Goal: Communication & Community: Connect with others

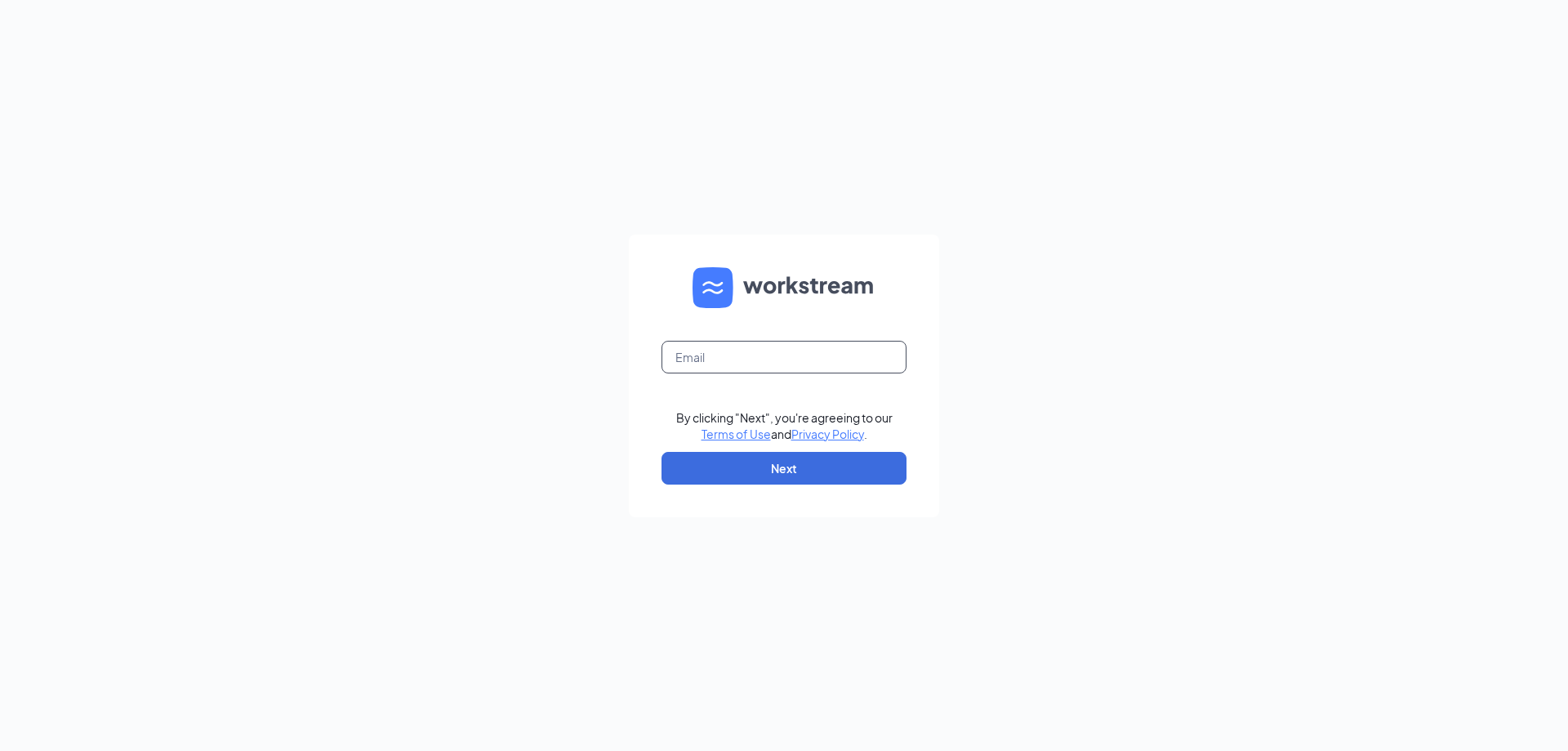
click at [795, 359] on input "text" at bounding box center [784, 357] width 245 height 32
type input "arbys7431@gmail.com"
click at [750, 472] on button "Next" at bounding box center [784, 468] width 245 height 32
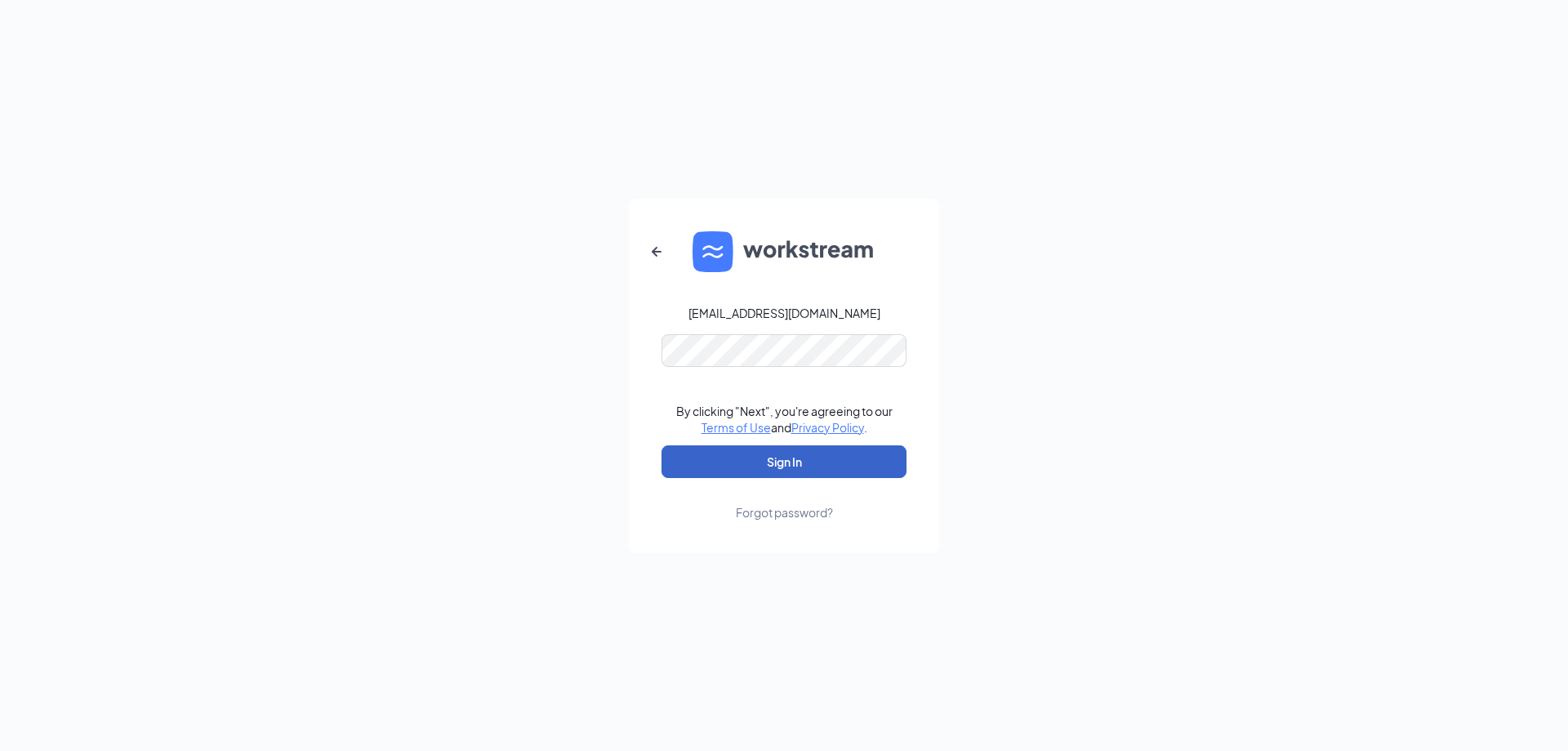
click at [726, 471] on button "Sign In" at bounding box center [784, 462] width 245 height 32
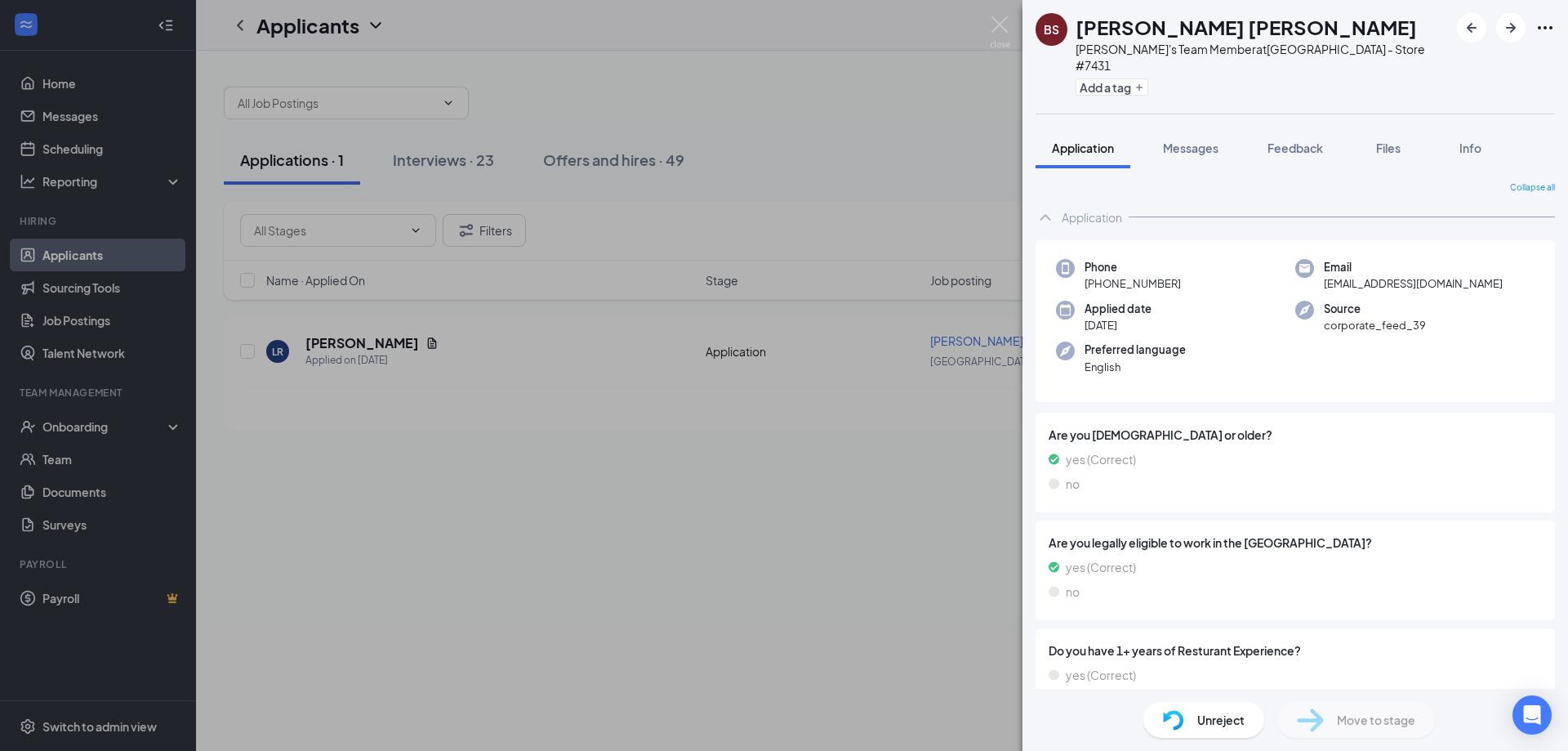
click at [73, 121] on div "BS [PERSON_NAME] [PERSON_NAME] Arby's Team Member at [GEOGRAPHIC_DATA] - Store …" at bounding box center [784, 375] width 1568 height 751
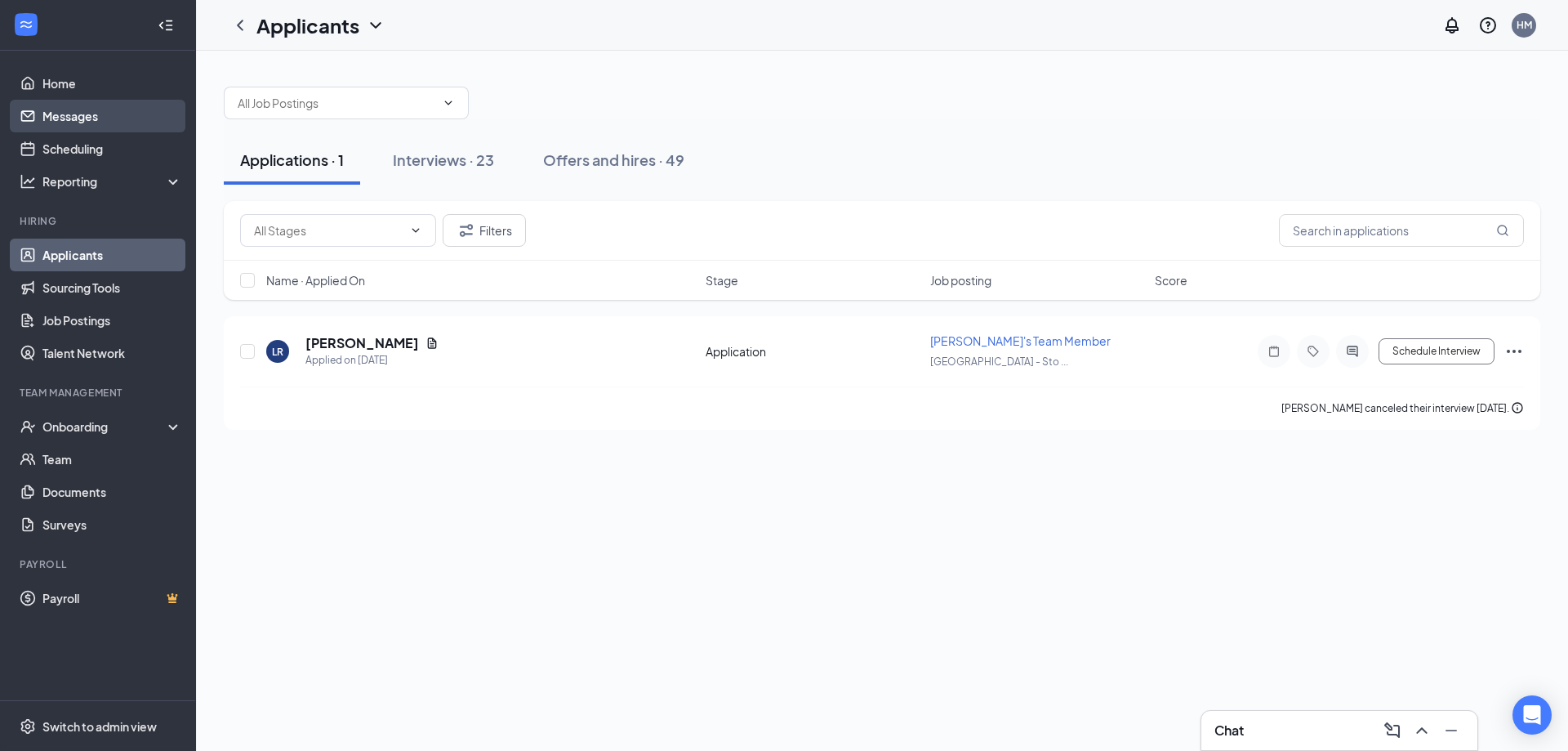
click at [72, 121] on link "Messages" at bounding box center [112, 116] width 140 height 32
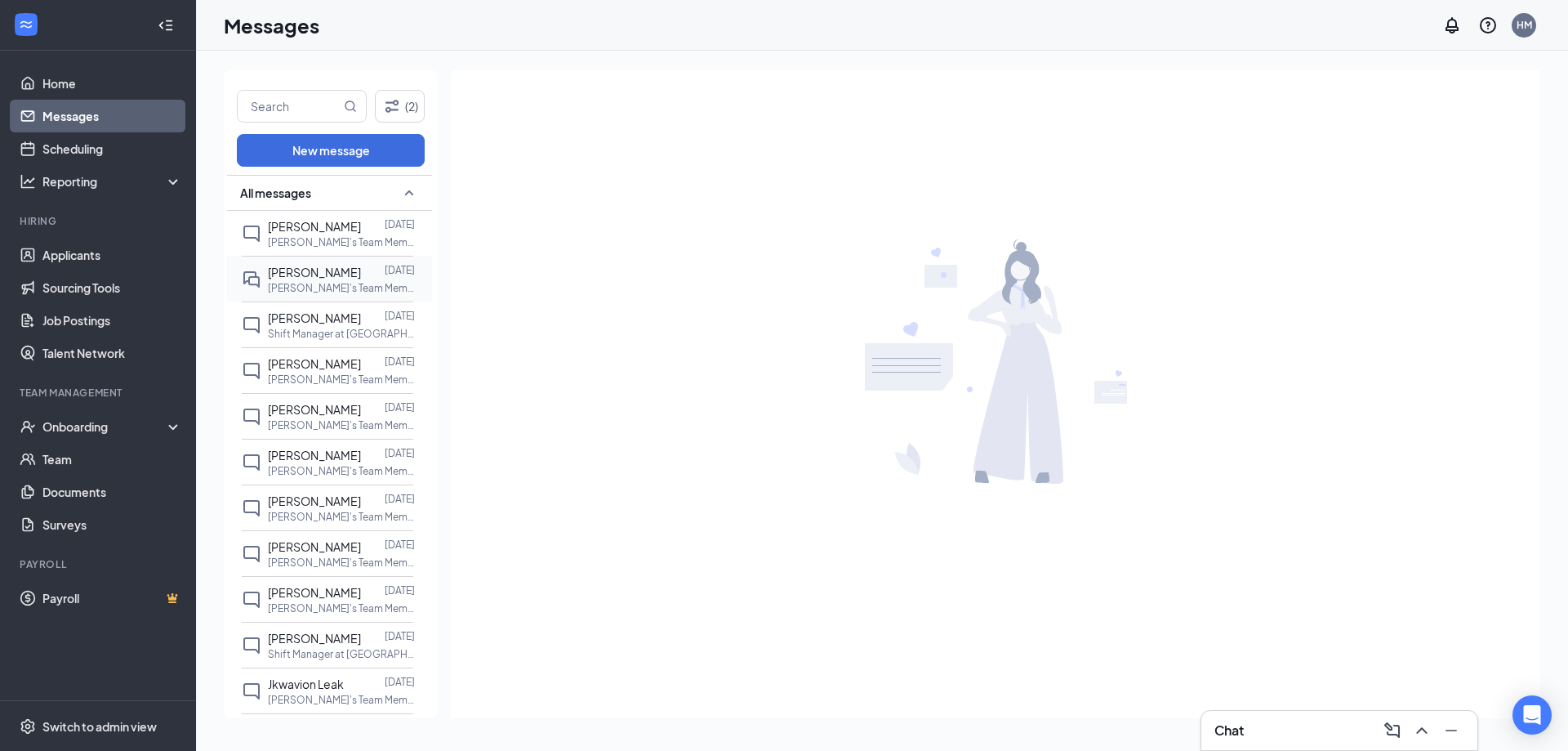
click at [322, 273] on span "[PERSON_NAME]" at bounding box center [314, 272] width 93 height 14
